Goal: Find specific page/section: Find specific page/section

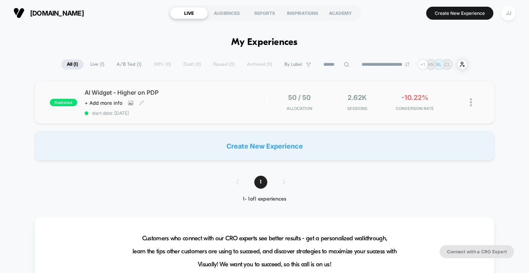
click at [208, 101] on div "Click to view images Click to edit experience details + Add more info" at bounding box center [148, 103] width 126 height 6
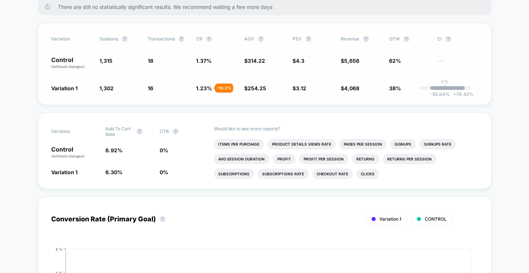
scroll to position [199, 0]
